Goal: Information Seeking & Learning: Find specific fact

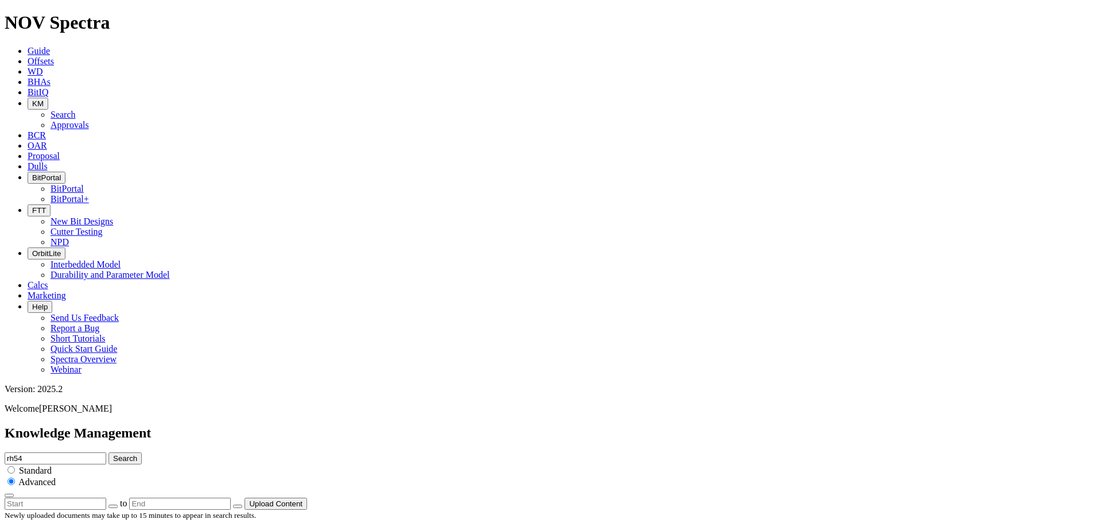
drag, startPoint x: 523, startPoint y: 60, endPoint x: 289, endPoint y: 55, distance: 234.3
click at [343, 425] on div "Knowledge Management rh54 Search Standard Advanced to Upload Content" at bounding box center [551, 467] width 1093 height 84
type input "xclaiper"
click at [109, 452] on button "Search" at bounding box center [125, 458] width 33 height 12
click at [106, 452] on input "xclaiper" at bounding box center [56, 458] width 102 height 12
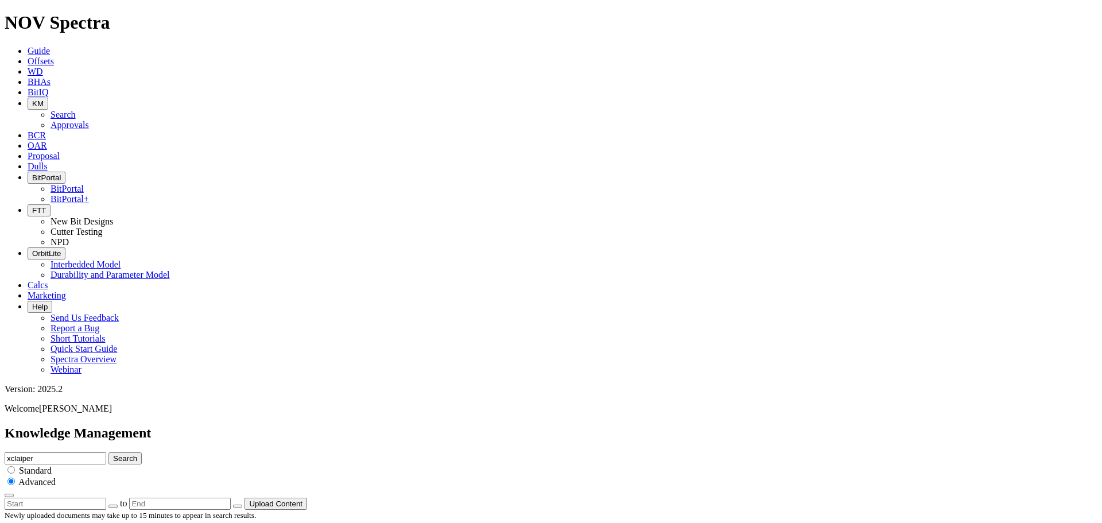
click at [106, 452] on input "xclaiper" at bounding box center [56, 458] width 102 height 12
type input "xcaliper"
click at [109, 452] on button "Search" at bounding box center [125, 458] width 33 height 12
